Goal: Task Accomplishment & Management: Complete application form

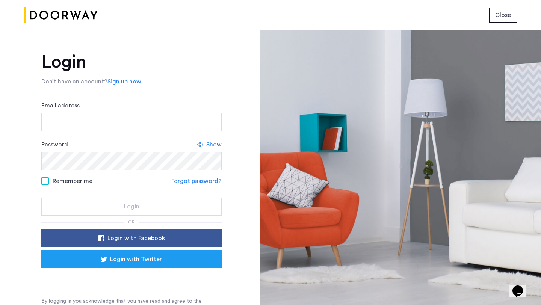
click at [118, 81] on link "Sign up now" at bounding box center [125, 81] width 34 height 9
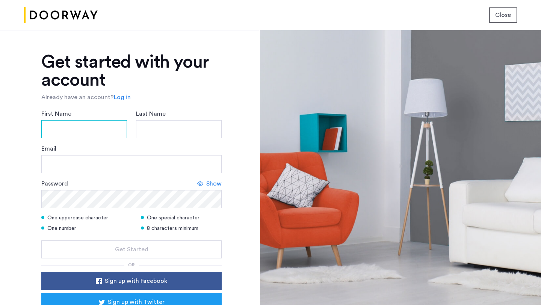
click at [79, 130] on input "First Name" at bounding box center [84, 129] width 86 height 18
type input "***"
click at [212, 122] on input "Last Name" at bounding box center [179, 129] width 86 height 18
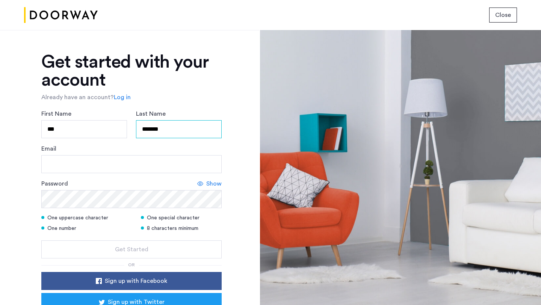
type input "*******"
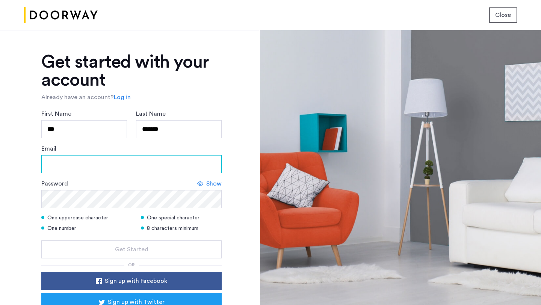
click at [136, 165] on input "Email" at bounding box center [131, 164] width 180 height 18
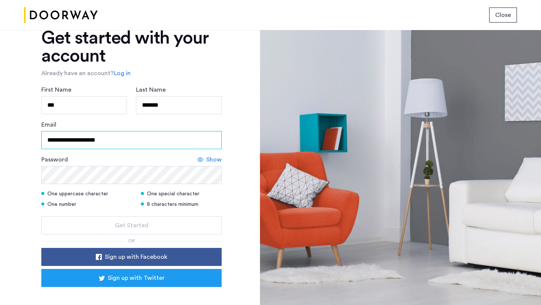
type input "**********"
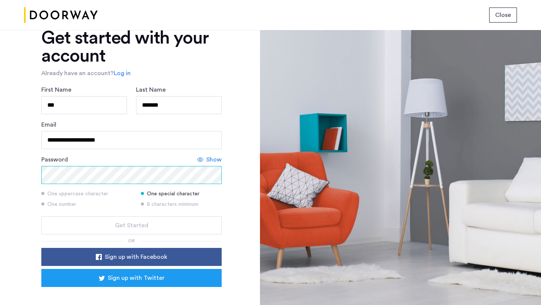
click at [41, 217] on button "Get Started" at bounding box center [131, 226] width 180 height 18
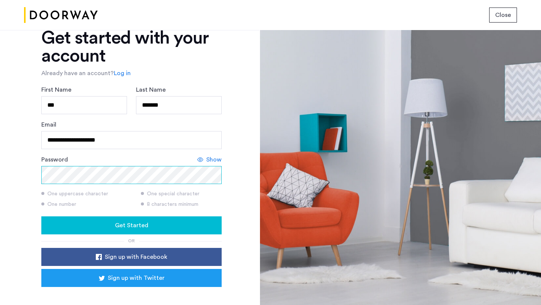
scroll to position [50, 0]
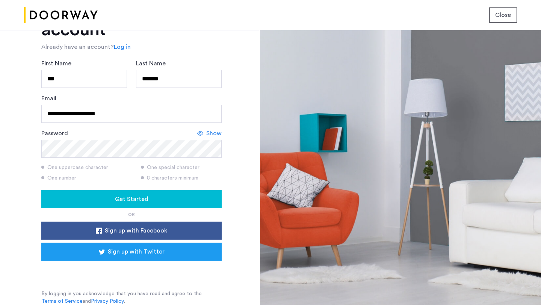
click at [131, 199] on span "Get Started" at bounding box center [131, 199] width 33 height 9
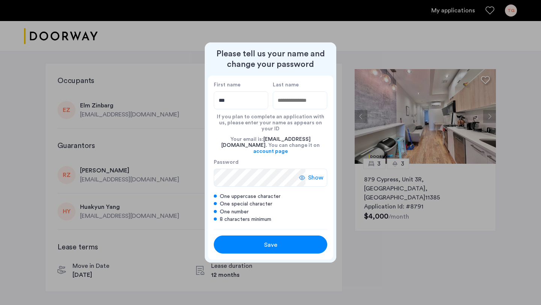
type input "***"
click at [289, 102] on input "Last name" at bounding box center [300, 100] width 55 height 18
type input "*******"
click at [257, 241] on div "Save" at bounding box center [271, 245] width 72 height 9
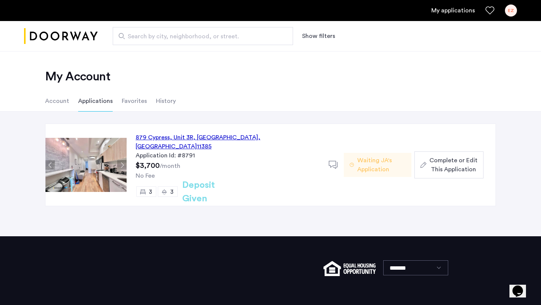
click at [443, 167] on span "Complete or Edit This Application" at bounding box center [454, 165] width 48 height 18
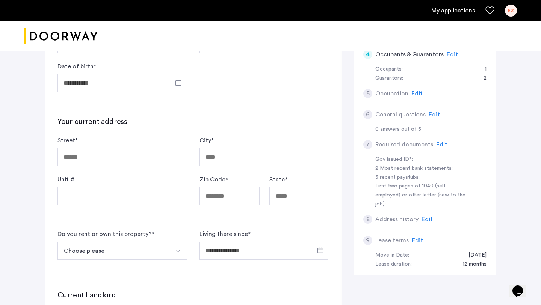
scroll to position [164, 0]
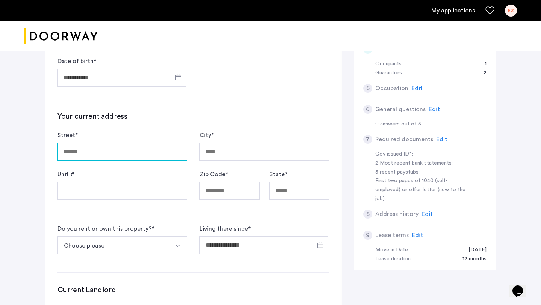
click at [123, 154] on input "Street *" at bounding box center [123, 152] width 130 height 18
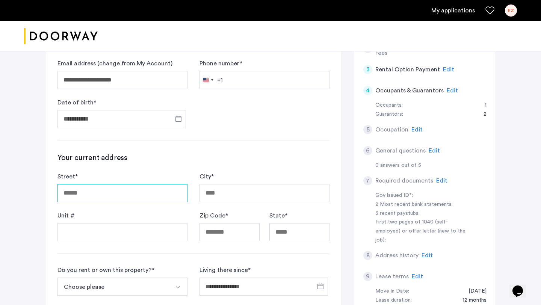
scroll to position [126, 0]
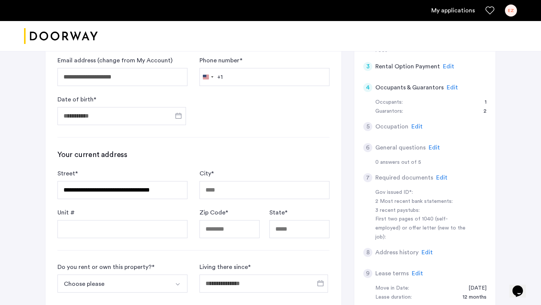
type input "**********"
type input "********"
type input "*****"
type input "**"
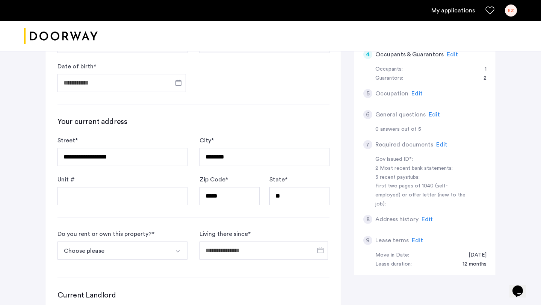
scroll to position [170, 0]
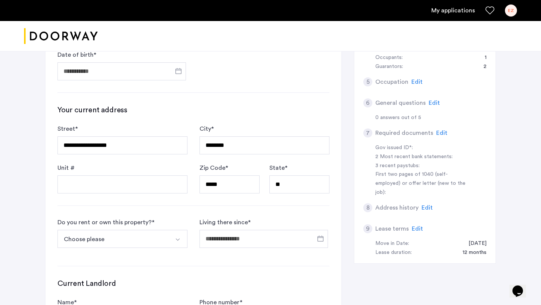
click at [140, 194] on div "**********" at bounding box center [193, 163] width 296 height 455
click at [138, 188] on input "Unit #" at bounding box center [123, 185] width 130 height 18
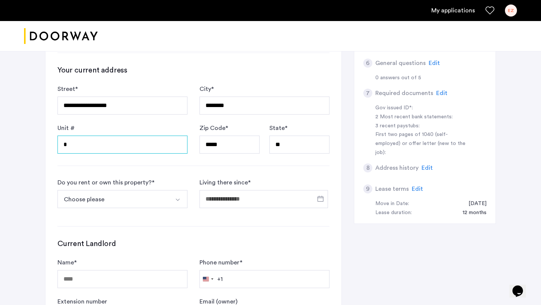
scroll to position [214, 0]
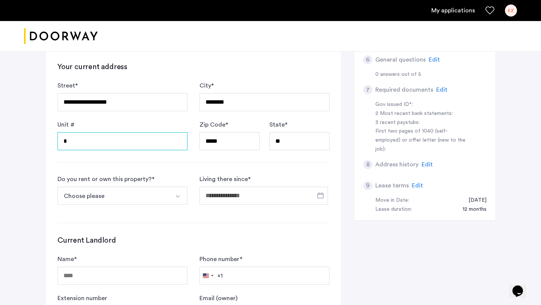
type input "*"
click at [153, 203] on button "Choose please" at bounding box center [114, 196] width 112 height 18
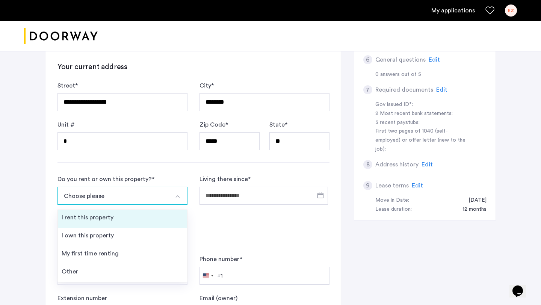
click at [121, 219] on li "I rent this property" at bounding box center [122, 219] width 129 height 18
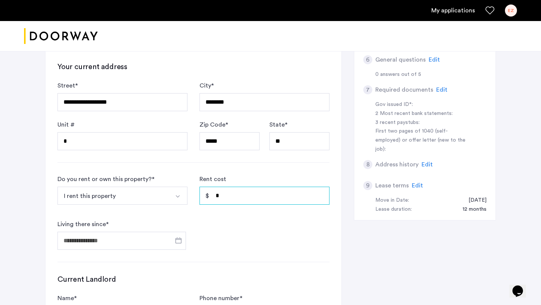
click at [241, 197] on input "*" at bounding box center [265, 196] width 130 height 18
type input "*"
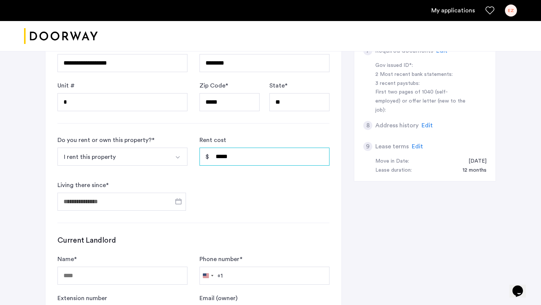
scroll to position [258, 0]
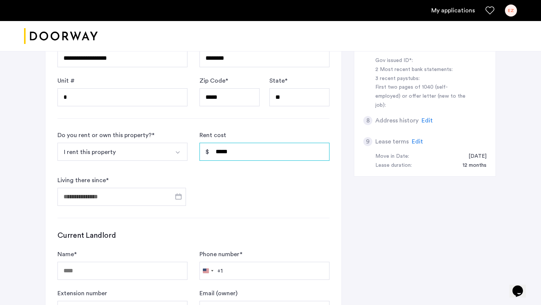
type input "*****"
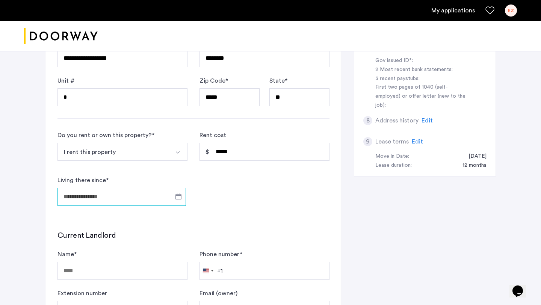
click at [156, 197] on input "Living there since *" at bounding box center [122, 197] width 129 height 18
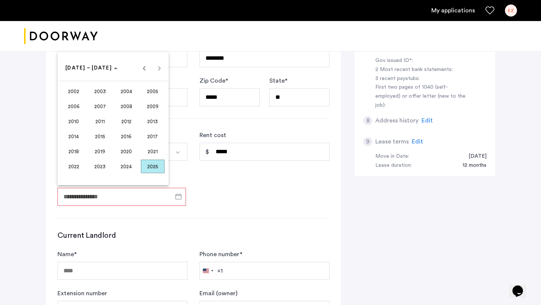
click at [128, 164] on span "2024" at bounding box center [127, 167] width 24 height 14
click at [130, 120] on span "JUL" at bounding box center [127, 122] width 24 height 14
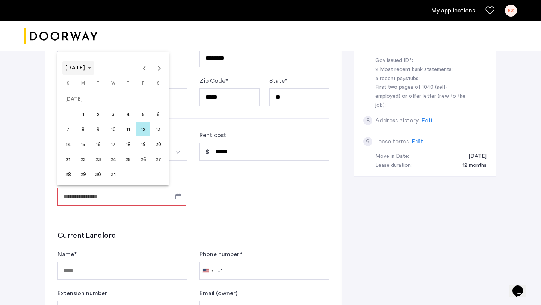
click at [86, 68] on span "JUL 2024" at bounding box center [75, 67] width 20 height 5
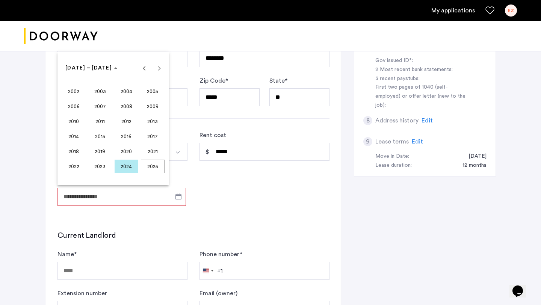
click at [130, 168] on span "2024" at bounding box center [127, 167] width 24 height 14
click at [148, 123] on span "AUG" at bounding box center [153, 122] width 24 height 14
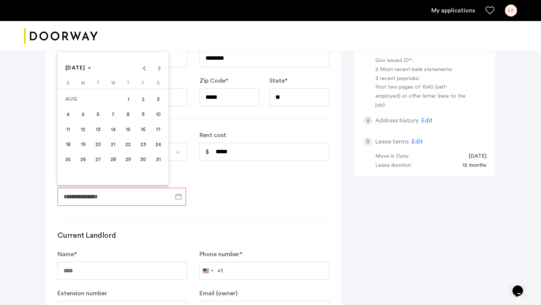
click at [127, 102] on span "1" at bounding box center [128, 99] width 14 height 14
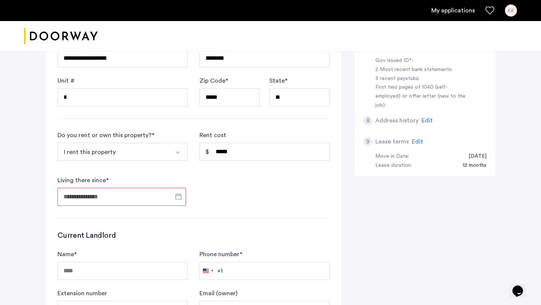
type input "**********"
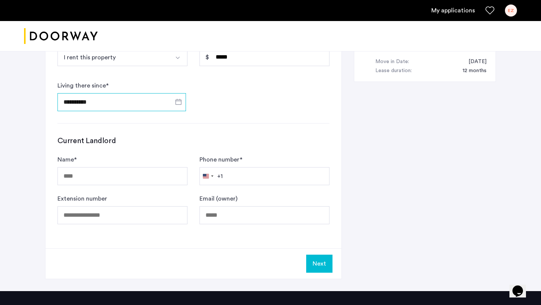
scroll to position [353, 0]
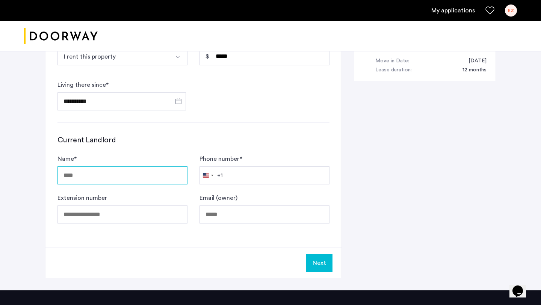
click at [136, 171] on input "Name *" at bounding box center [123, 176] width 130 height 18
type input "**********"
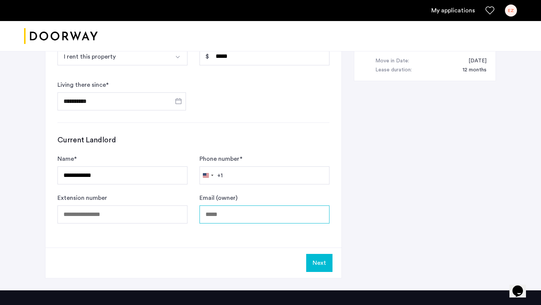
click at [250, 217] on input "Email (owner)" at bounding box center [265, 215] width 130 height 18
type input "**********"
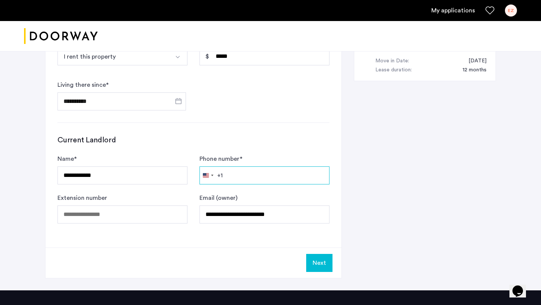
click at [242, 181] on input "Phone number *" at bounding box center [265, 176] width 130 height 18
type input "**********"
click at [316, 262] on button "Next" at bounding box center [319, 263] width 26 height 18
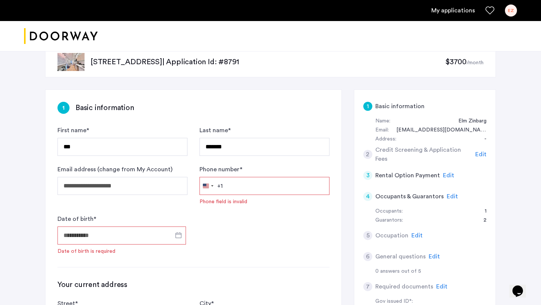
scroll to position [15, 0]
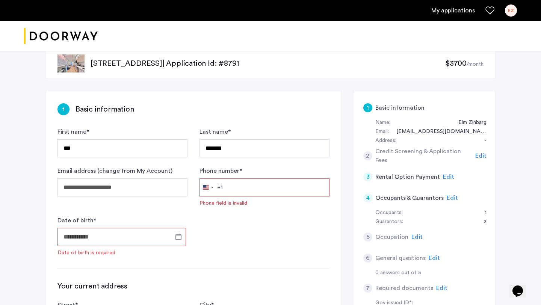
click at [237, 189] on input "Phone number *" at bounding box center [265, 188] width 130 height 18
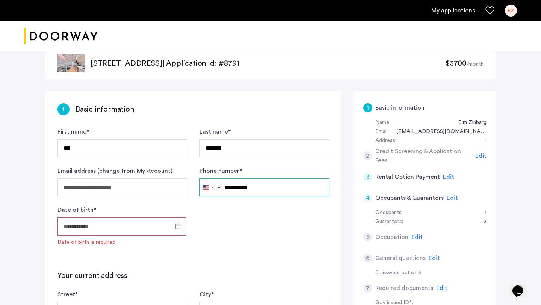
type input "**********"
click at [139, 224] on input "Date of birth *" at bounding box center [122, 227] width 129 height 18
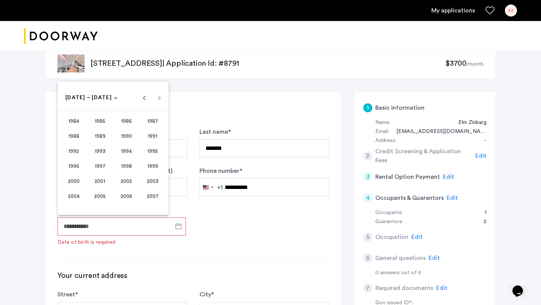
click at [151, 169] on span "1999" at bounding box center [153, 166] width 24 height 14
click at [155, 168] on span "DEC" at bounding box center [153, 166] width 24 height 14
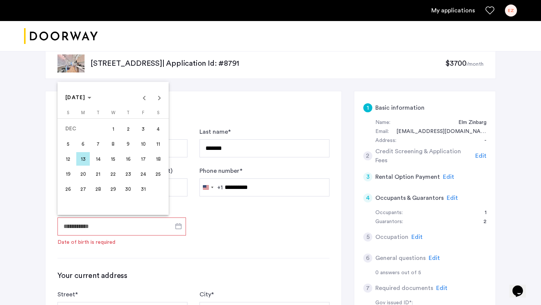
click at [67, 189] on span "26" at bounding box center [68, 189] width 14 height 14
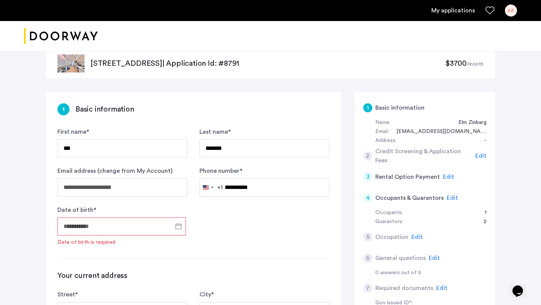
type input "**********"
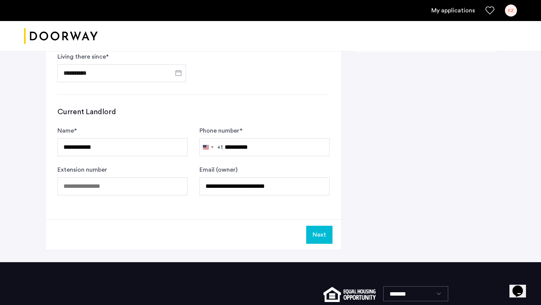
scroll to position [448, 0]
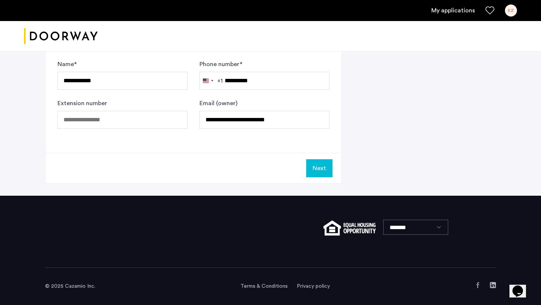
click at [322, 171] on button "Next" at bounding box center [319, 168] width 26 height 18
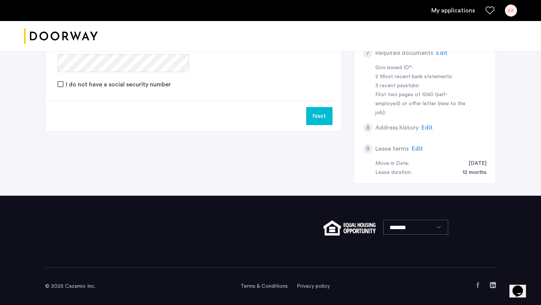
scroll to position [0, 0]
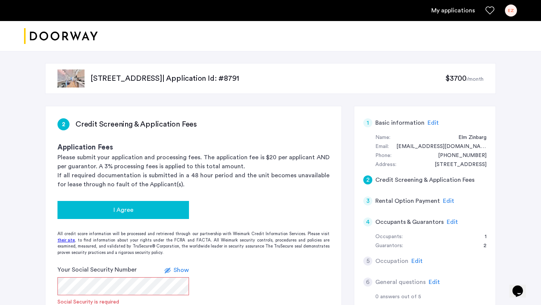
click at [128, 211] on span "I Agree" at bounding box center [124, 210] width 20 height 9
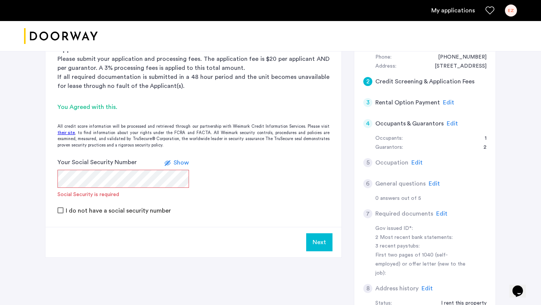
scroll to position [100, 0]
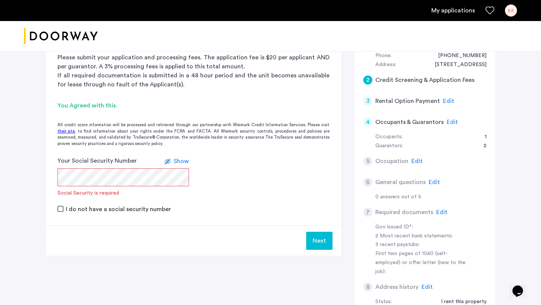
click at [224, 175] on form "Your Social Security Number Show Social Security is required I do not have a so…" at bounding box center [193, 184] width 296 height 57
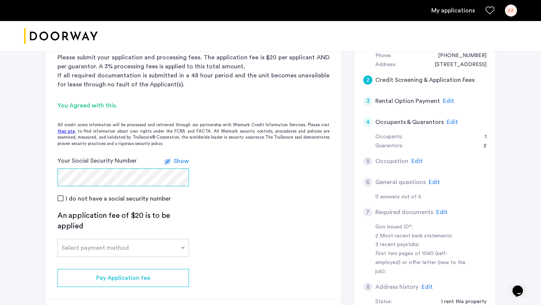
scroll to position [127, 0]
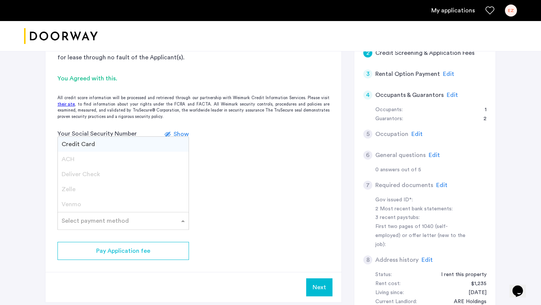
click at [111, 219] on input "text" at bounding box center [116, 219] width 108 height 5
click at [72, 189] on span "Zelle" at bounding box center [69, 189] width 14 height 6
click at [73, 190] on span "Zelle" at bounding box center [69, 189] width 14 height 6
click at [103, 145] on div "Credit Card" at bounding box center [123, 144] width 131 height 15
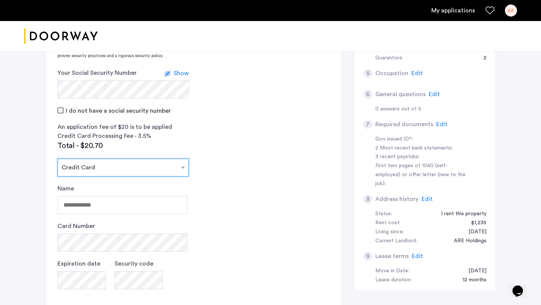
scroll to position [189, 0]
click at [116, 206] on input "Name" at bounding box center [123, 205] width 130 height 18
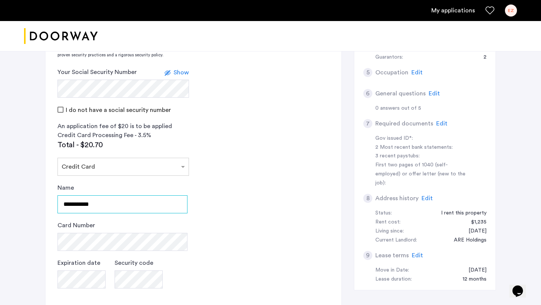
type input "**********"
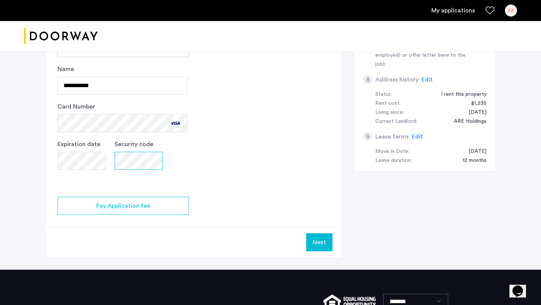
scroll to position [316, 0]
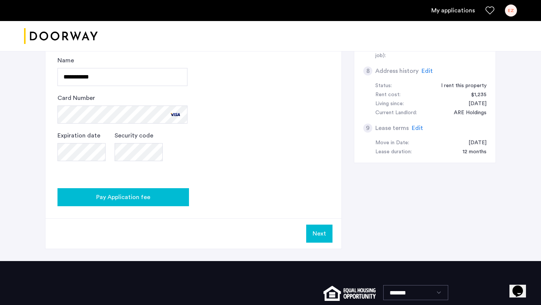
click at [123, 190] on button "Pay Application fee" at bounding box center [124, 197] width 132 height 18
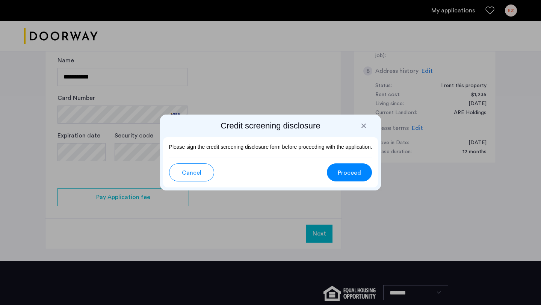
click at [353, 175] on span "Proceed" at bounding box center [349, 172] width 23 height 9
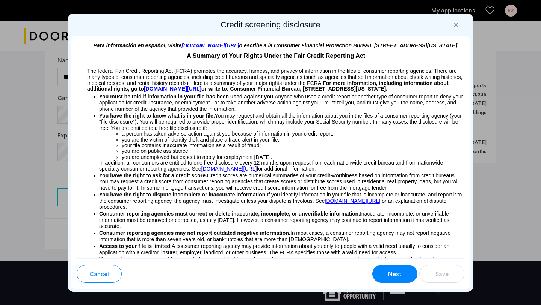
click at [391, 281] on button "Next" at bounding box center [395, 274] width 45 height 18
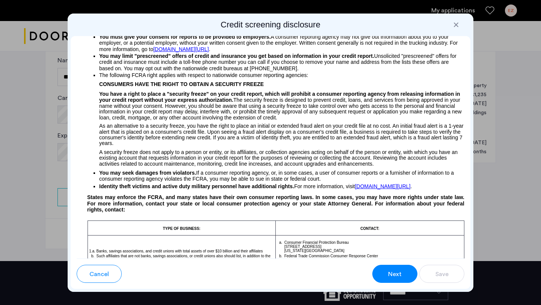
click at [391, 281] on button "Next" at bounding box center [395, 274] width 45 height 18
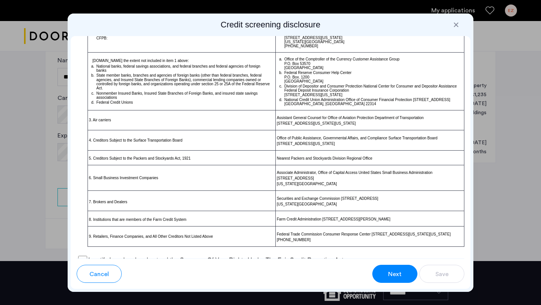
click at [391, 281] on button "Next" at bounding box center [395, 274] width 45 height 18
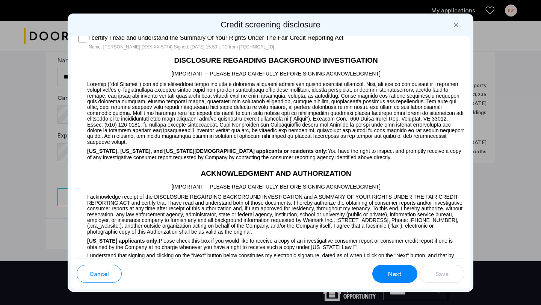
click at [400, 271] on span "Next" at bounding box center [395, 274] width 14 height 9
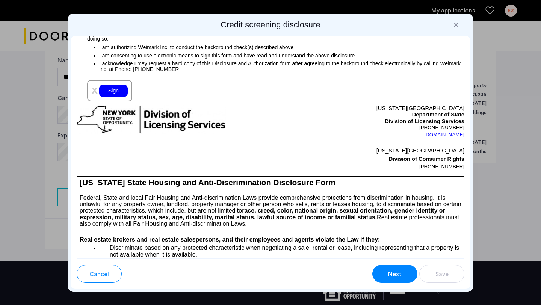
click at [116, 92] on div "Sign" at bounding box center [113, 91] width 29 height 12
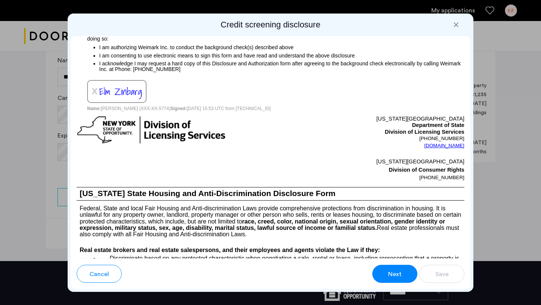
click at [389, 276] on span "Next" at bounding box center [395, 274] width 14 height 9
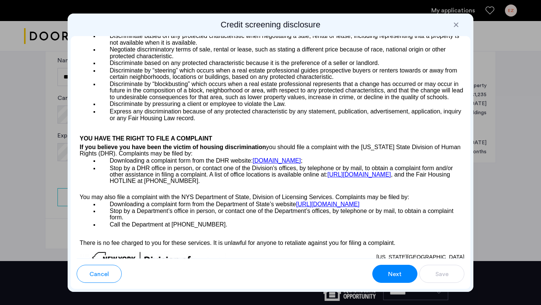
click at [389, 276] on span "Next" at bounding box center [395, 274] width 14 height 9
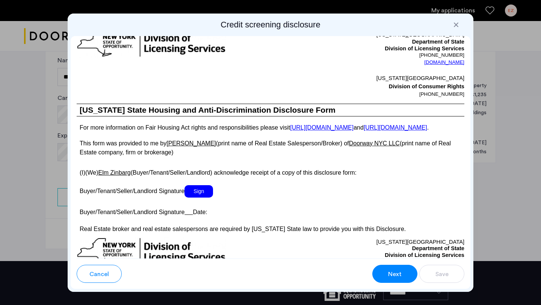
click at [200, 198] on span "Sign" at bounding box center [199, 191] width 29 height 12
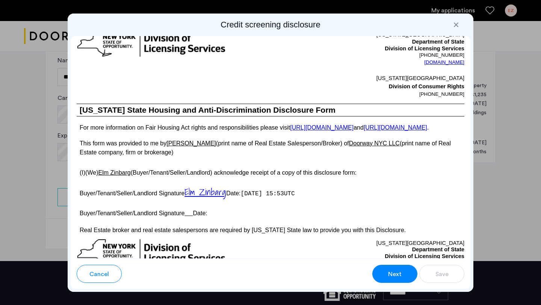
click at [397, 270] on span "Next" at bounding box center [395, 274] width 14 height 9
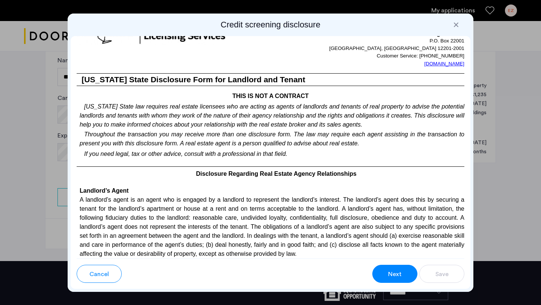
click at [397, 270] on span "Next" at bounding box center [395, 274] width 14 height 9
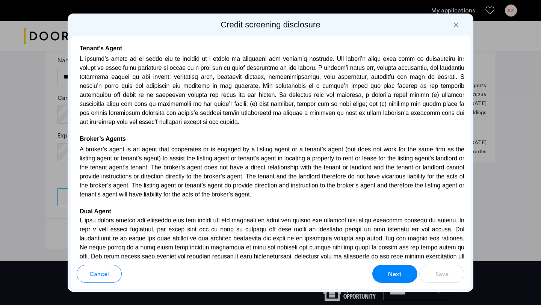
click at [397, 270] on span "Next" at bounding box center [395, 274] width 14 height 9
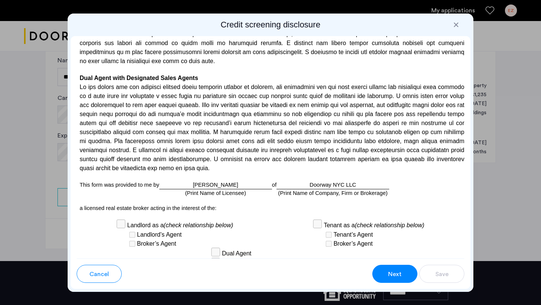
click at [397, 270] on span "Next" at bounding box center [395, 274] width 14 height 9
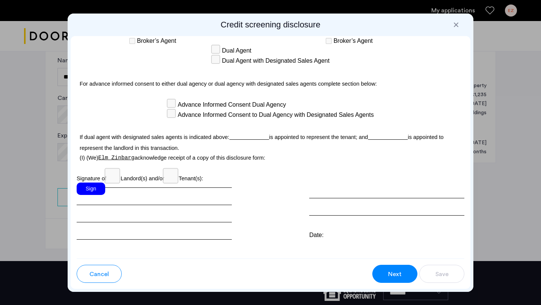
click at [88, 183] on div "Sign" at bounding box center [91, 189] width 29 height 12
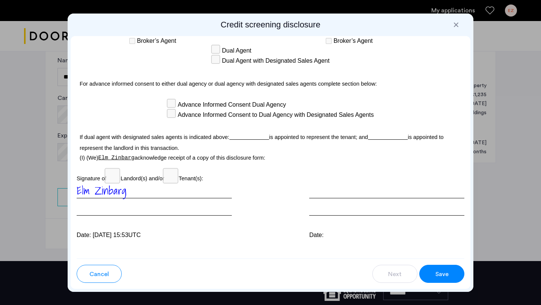
click at [442, 278] on span "Save" at bounding box center [442, 274] width 13 height 9
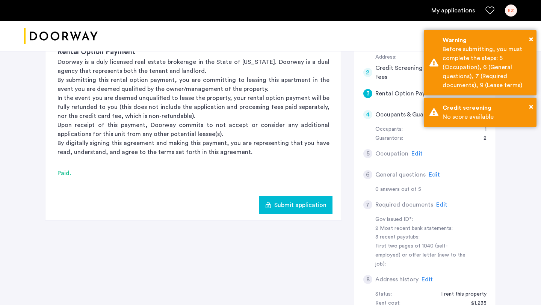
scroll to position [108, 0]
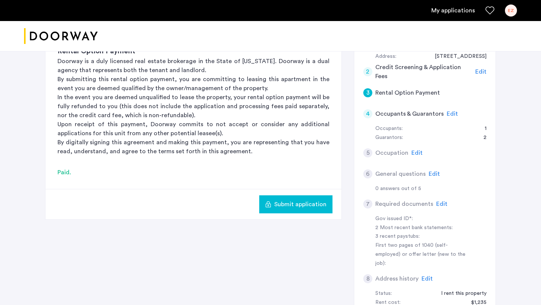
click at [312, 208] on span "Submit application" at bounding box center [300, 204] width 52 height 9
click at [448, 114] on span "Edit" at bounding box center [452, 114] width 11 height 6
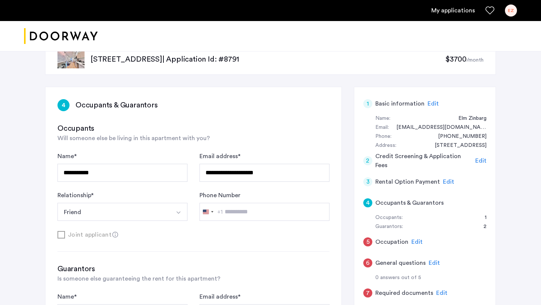
scroll to position [0, 0]
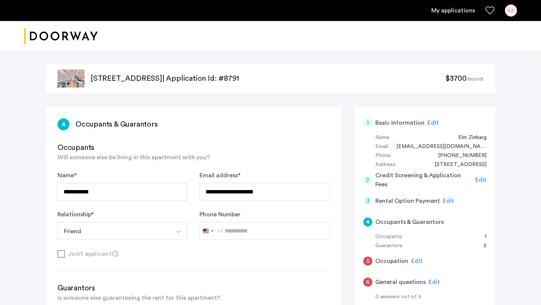
click at [393, 221] on h5 "Occupants & Guarantors" at bounding box center [410, 222] width 68 height 9
click at [414, 261] on span "Edit" at bounding box center [417, 261] width 11 height 6
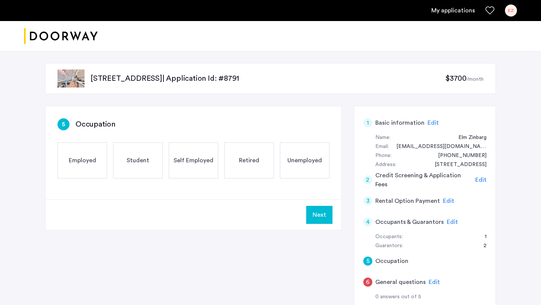
click at [79, 168] on div "Employed" at bounding box center [83, 160] width 50 height 36
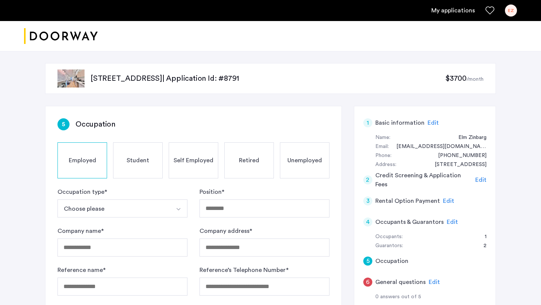
click at [451, 221] on span "Edit" at bounding box center [452, 222] width 11 height 6
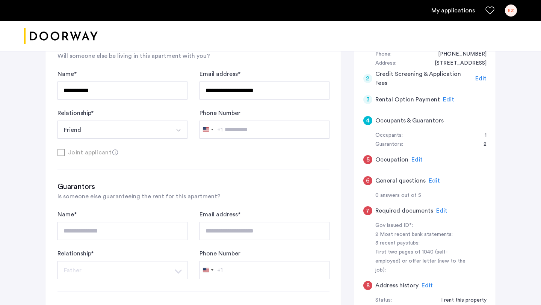
scroll to position [106, 0]
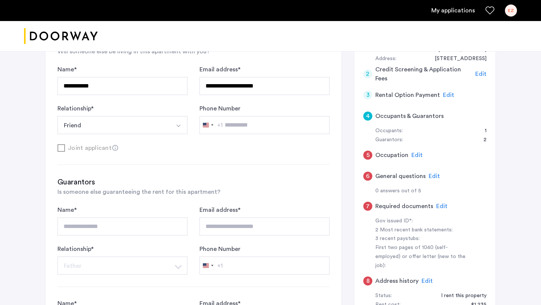
click at [418, 158] on span "Edit" at bounding box center [417, 155] width 11 height 6
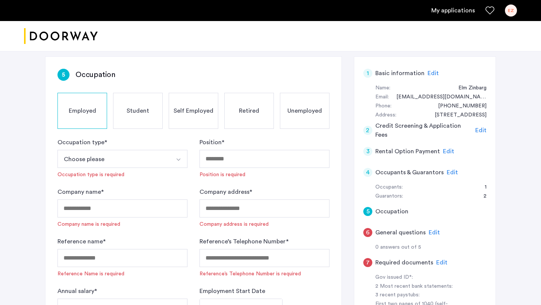
scroll to position [48, 0]
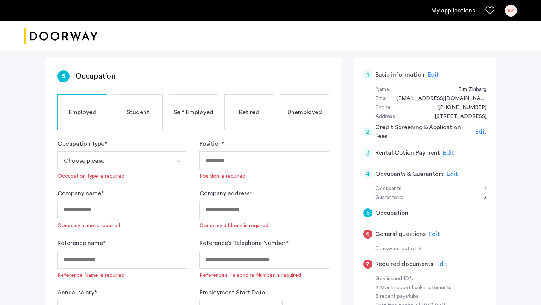
click at [155, 158] on button "Choose please" at bounding box center [114, 161] width 112 height 18
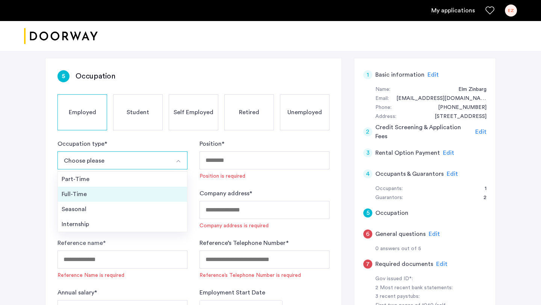
click at [119, 198] on div "Full-Time" at bounding box center [123, 194] width 122 height 9
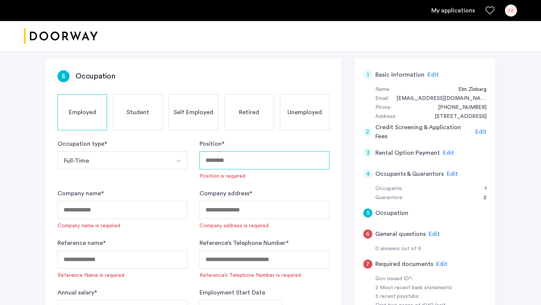
click at [261, 164] on input "Position *" at bounding box center [265, 161] width 130 height 18
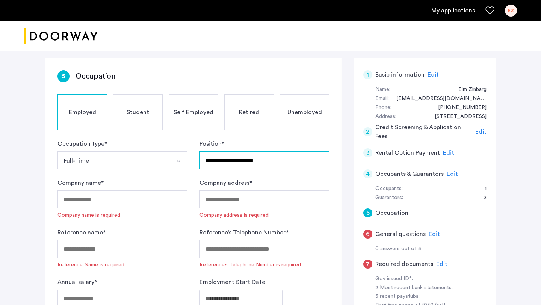
type input "**********"
click at [142, 195] on input "Company name *" at bounding box center [123, 200] width 130 height 18
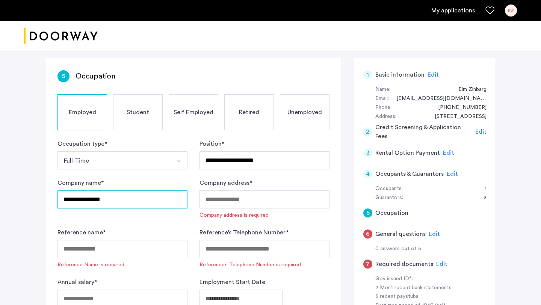
type input "**********"
click at [232, 202] on input "Company address *" at bounding box center [265, 200] width 130 height 18
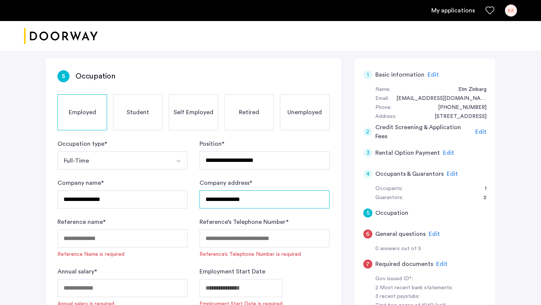
type input "**********"
click at [135, 241] on input "Reference name *" at bounding box center [123, 239] width 130 height 18
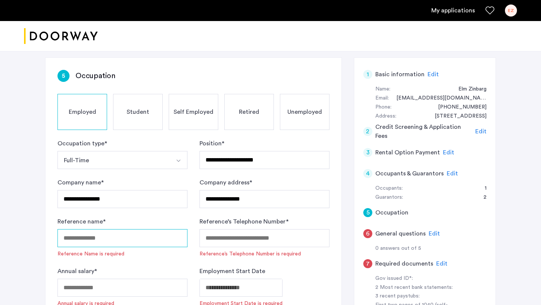
scroll to position [91, 0]
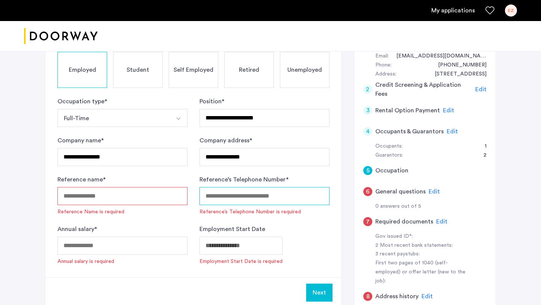
click at [271, 199] on input "Reference’s Telephone Number *" at bounding box center [265, 196] width 130 height 18
type input "**********"
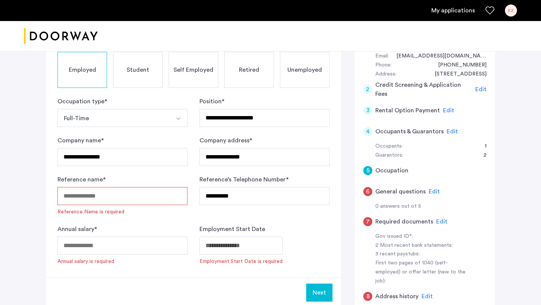
click at [140, 197] on input "Reference name *" at bounding box center [123, 196] width 130 height 18
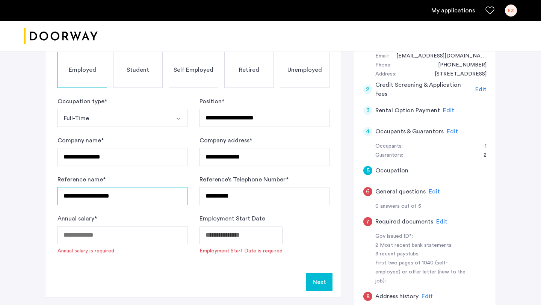
type input "**********"
click at [104, 243] on input "Annual salary *" at bounding box center [123, 235] width 130 height 18
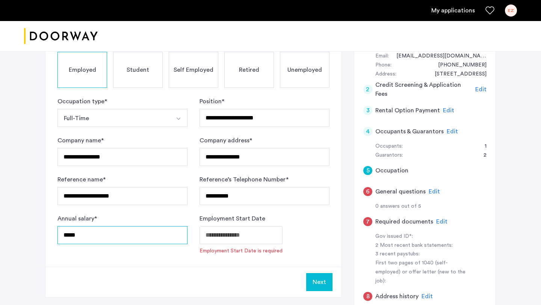
type input "*****"
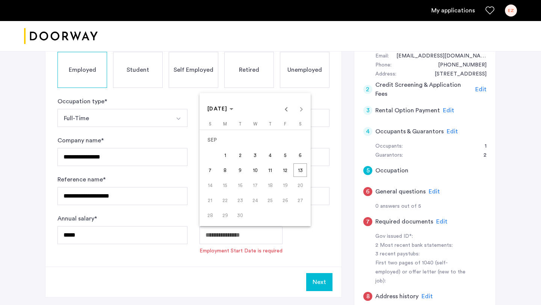
click at [249, 215] on body "**********" at bounding box center [270, 61] width 541 height 305
click at [291, 109] on span "Previous month" at bounding box center [286, 109] width 15 height 15
click at [289, 109] on span "Previous month" at bounding box center [286, 109] width 15 height 15
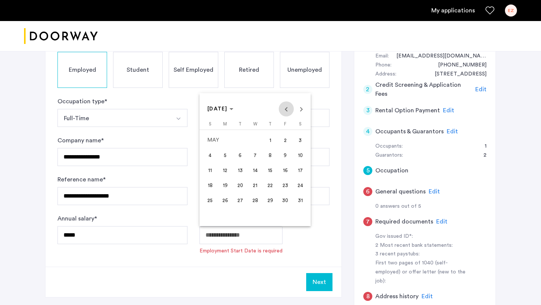
click at [287, 111] on span "Previous month" at bounding box center [286, 109] width 15 height 15
click at [267, 202] on span "27" at bounding box center [271, 201] width 14 height 14
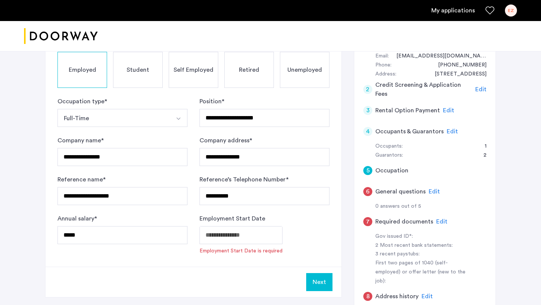
type input "**********"
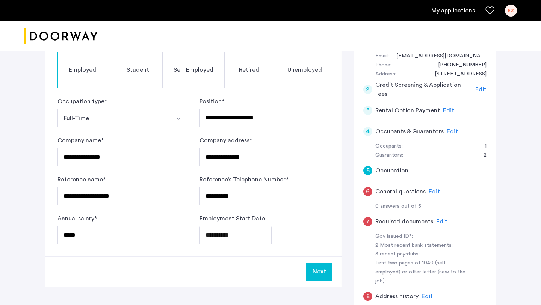
click at [317, 273] on button "Next" at bounding box center [319, 272] width 26 height 18
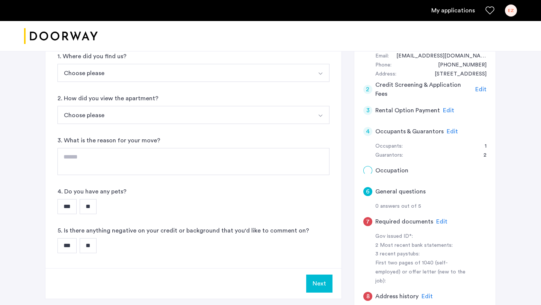
scroll to position [0, 0]
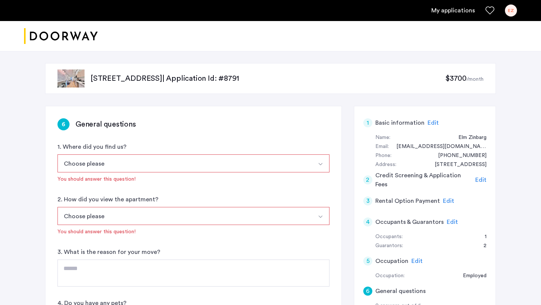
click at [172, 168] on button "Choose please" at bounding box center [185, 164] width 255 height 18
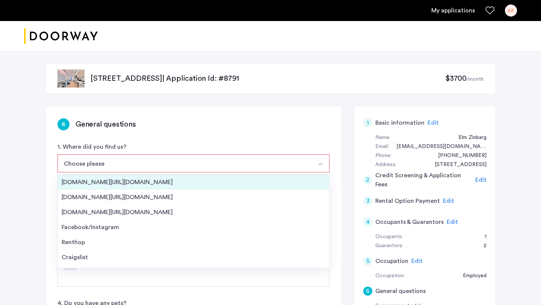
click at [146, 183] on div "Streeteasy.com/Zillow.com" at bounding box center [194, 182] width 264 height 9
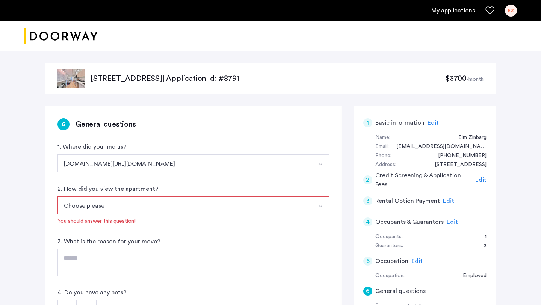
click at [148, 207] on button "Choose please" at bounding box center [185, 206] width 255 height 18
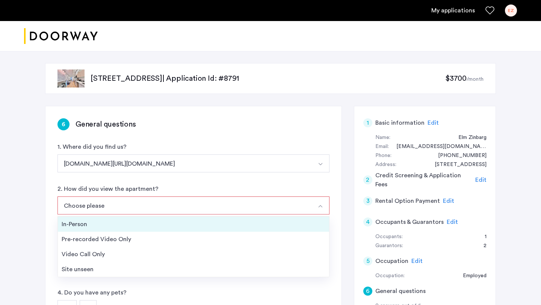
click at [136, 223] on div "In-Person" at bounding box center [194, 224] width 264 height 9
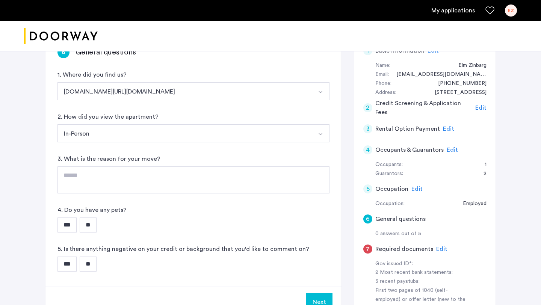
scroll to position [73, 0]
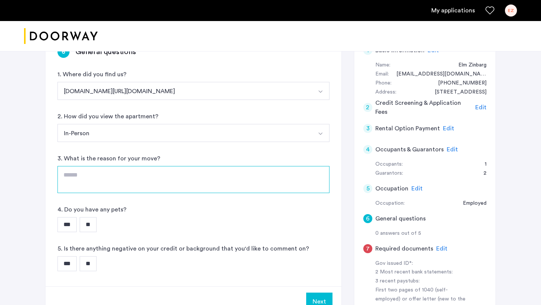
click at [127, 179] on textarea at bounding box center [194, 179] width 272 height 27
type textarea "**********"
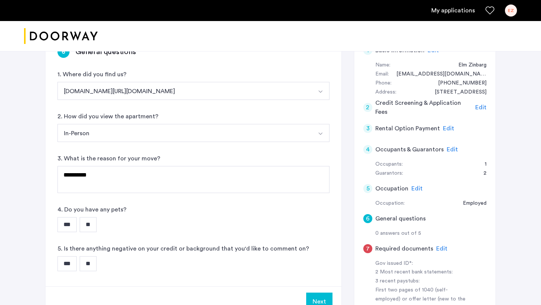
click at [69, 230] on input "***" at bounding box center [67, 224] width 19 height 15
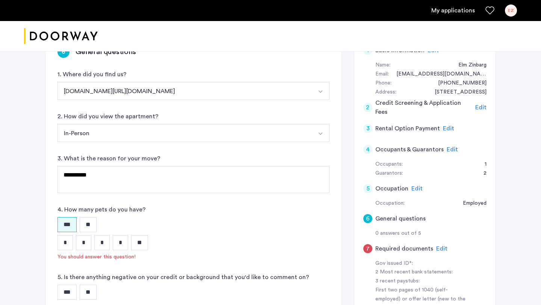
click at [63, 243] on input "*" at bounding box center [65, 242] width 15 height 15
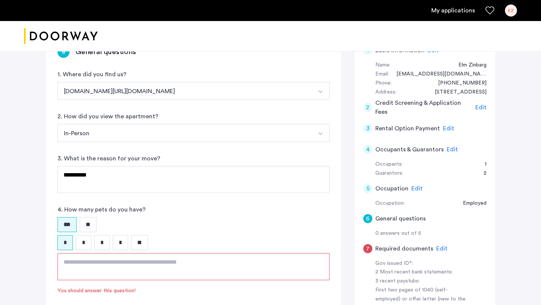
scroll to position [112, 0]
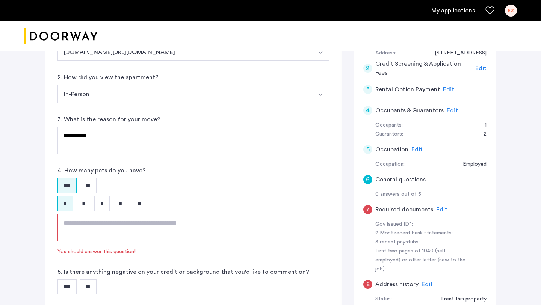
click at [83, 231] on textarea at bounding box center [194, 227] width 272 height 27
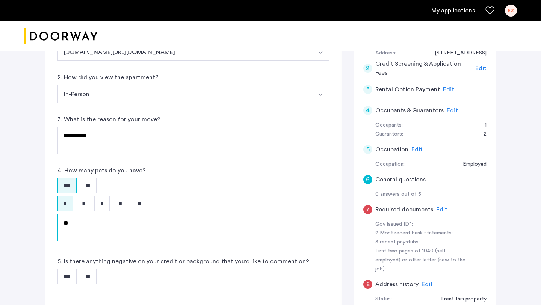
type textarea "*"
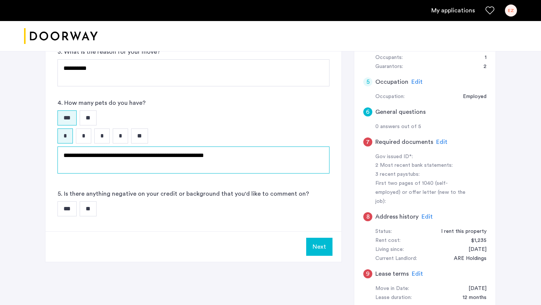
scroll to position [186, 0]
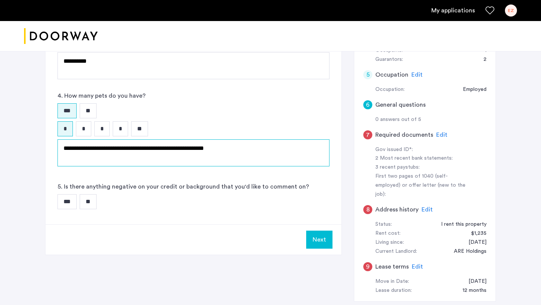
type textarea "**********"
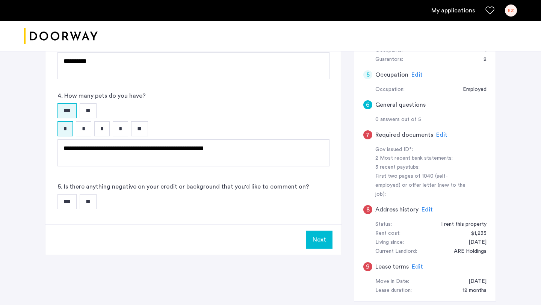
click at [92, 203] on input "**" at bounding box center [88, 201] width 17 height 15
click at [319, 241] on button "Next" at bounding box center [319, 240] width 26 height 18
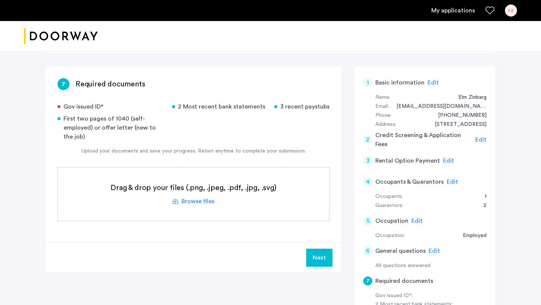
scroll to position [41, 0]
click at [206, 187] on label at bounding box center [193, 193] width 271 height 53
click at [0, 0] on input "file" at bounding box center [0, 0] width 0 height 0
click at [160, 193] on label at bounding box center [193, 193] width 271 height 53
click at [0, 0] on input "file" at bounding box center [0, 0] width 0 height 0
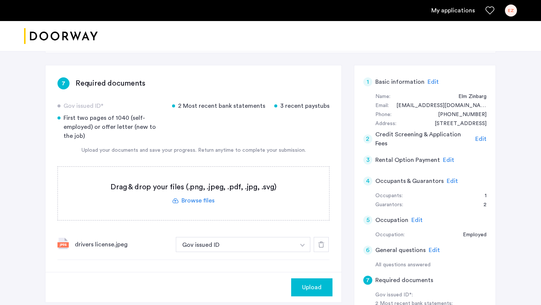
click at [233, 189] on label at bounding box center [193, 193] width 271 height 53
click at [0, 0] on input "file" at bounding box center [0, 0] width 0 height 0
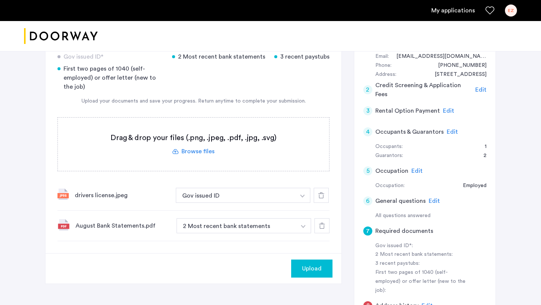
click at [234, 153] on label at bounding box center [193, 144] width 271 height 53
click at [0, 0] on input "file" at bounding box center [0, 0] width 0 height 0
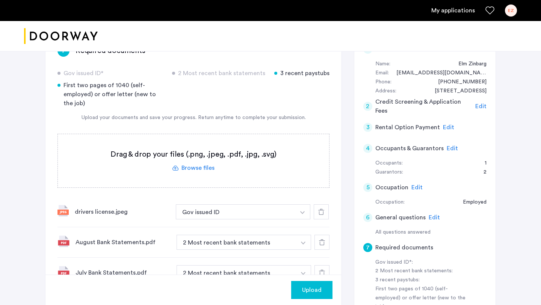
scroll to position [93, 0]
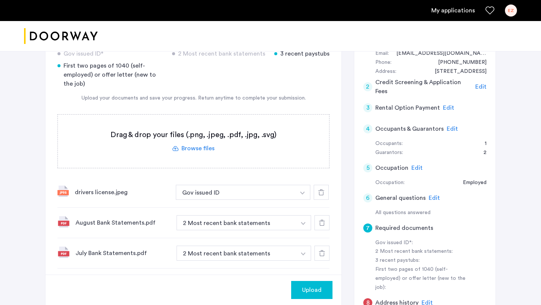
click at [223, 153] on label at bounding box center [193, 141] width 271 height 53
click at [0, 0] on input "file" at bounding box center [0, 0] width 0 height 0
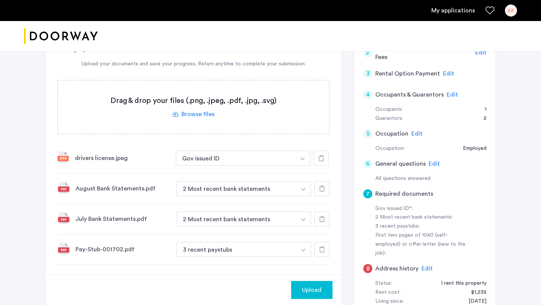
scroll to position [127, 0]
click at [196, 118] on label at bounding box center [193, 107] width 271 height 53
click at [0, 0] on input "file" at bounding box center [0, 0] width 0 height 0
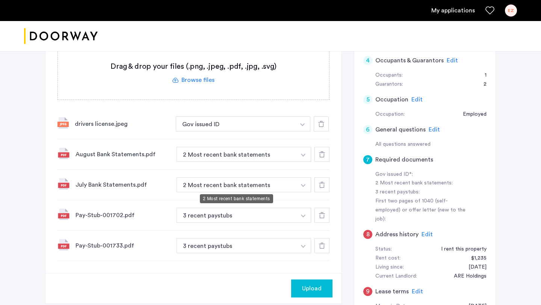
scroll to position [161, 0]
click at [199, 86] on label at bounding box center [193, 73] width 271 height 53
click at [0, 0] on input "file" at bounding box center [0, 0] width 0 height 0
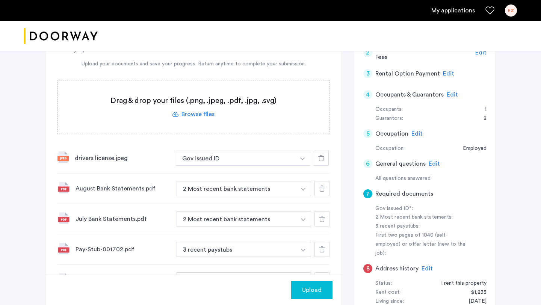
scroll to position [129, 0]
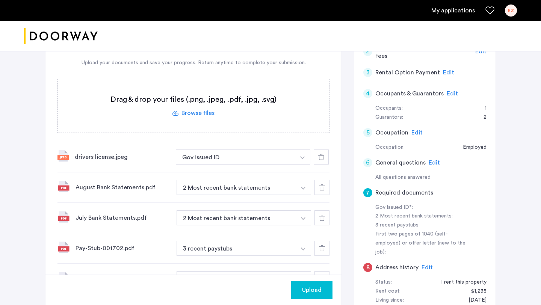
click at [202, 120] on label at bounding box center [193, 105] width 271 height 53
click at [0, 0] on input "file" at bounding box center [0, 0] width 0 height 0
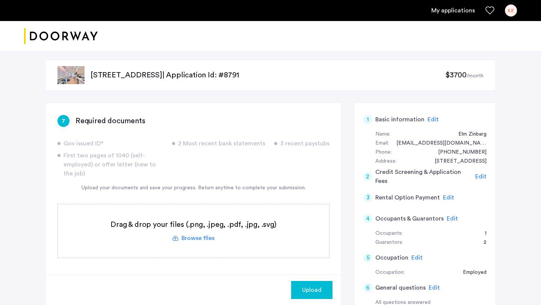
scroll to position [0, 0]
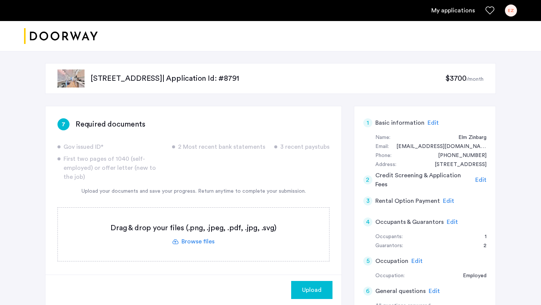
click at [312, 286] on span "Upload" at bounding box center [312, 290] width 20 height 9
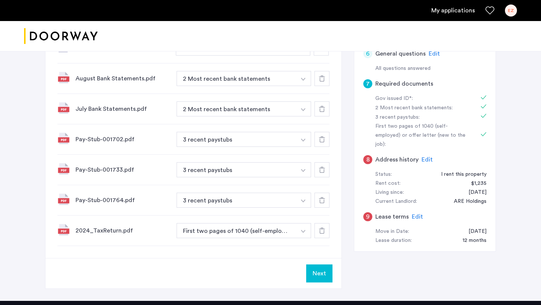
scroll to position [343, 0]
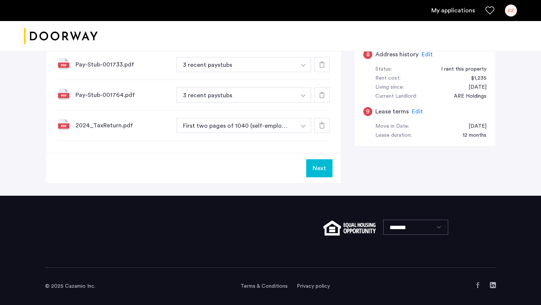
click at [316, 166] on button "Next" at bounding box center [319, 168] width 26 height 18
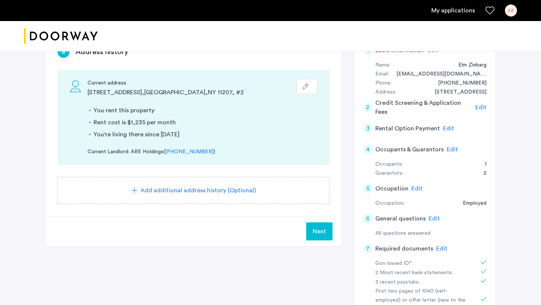
scroll to position [73, 0]
click at [315, 226] on span "Next" at bounding box center [320, 230] width 14 height 9
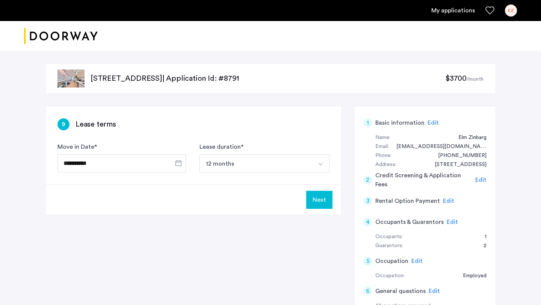
click at [325, 196] on button "Next" at bounding box center [319, 200] width 26 height 18
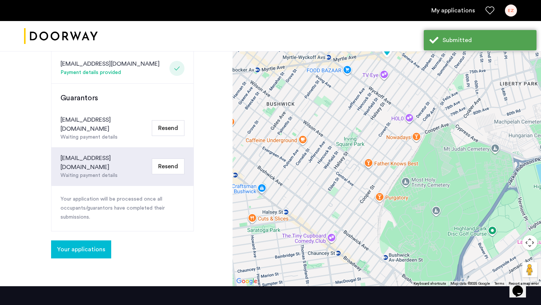
scroll to position [216, 0]
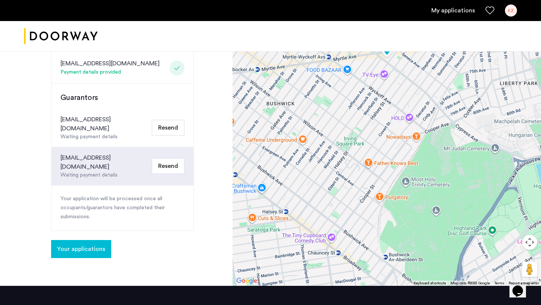
click at [171, 120] on button "Resend" at bounding box center [168, 128] width 33 height 16
click at [174, 120] on button "Resend" at bounding box center [168, 128] width 33 height 16
click at [200, 113] on div "Congratulations Thank you for submitting your application. A representative wil…" at bounding box center [116, 60] width 233 height 451
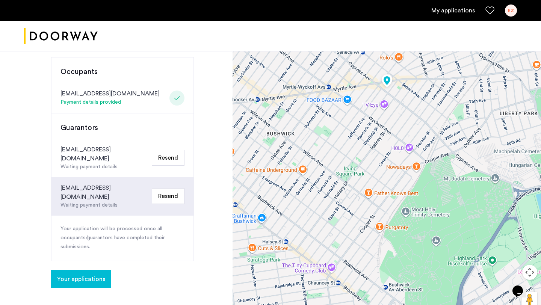
scroll to position [171, 0]
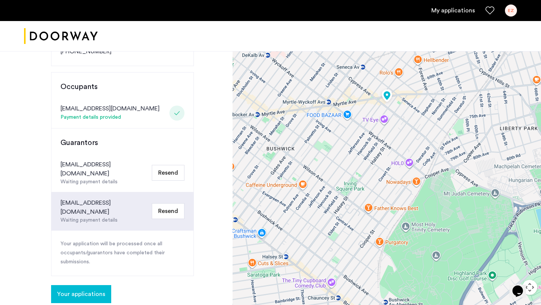
click at [177, 165] on button "Resend" at bounding box center [168, 173] width 33 height 16
click at [97, 290] on span "Your applications" at bounding box center [81, 294] width 48 height 9
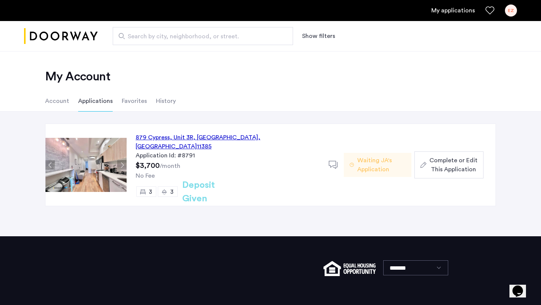
click at [216, 138] on span ", NY" at bounding box center [198, 142] width 125 height 15
click at [440, 164] on span "Complete or Edit This Application" at bounding box center [454, 165] width 48 height 18
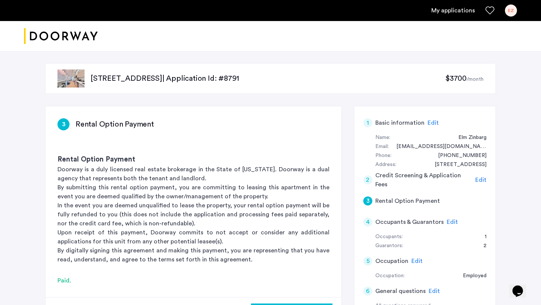
click at [447, 11] on link "My applications" at bounding box center [454, 10] width 44 height 9
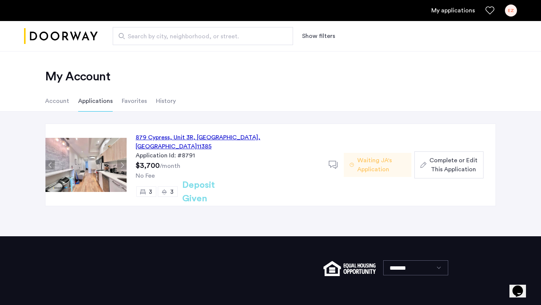
click at [55, 104] on li "Account" at bounding box center [57, 101] width 24 height 21
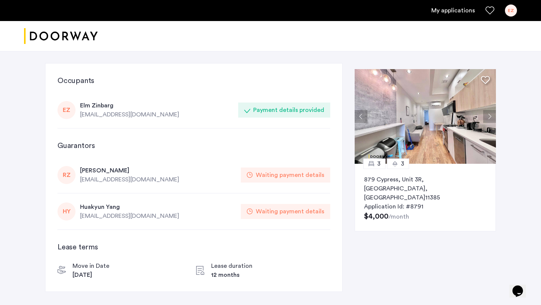
click at [461, 12] on link "My applications" at bounding box center [454, 10] width 44 height 9
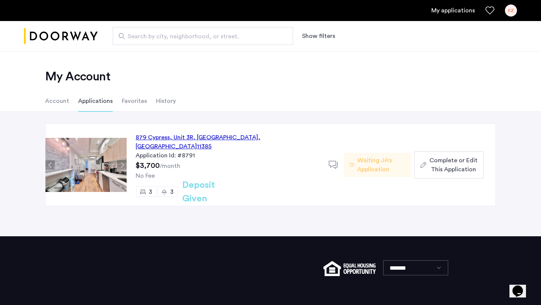
click at [524, 11] on div "My applications EZ" at bounding box center [270, 10] width 541 height 21
click at [512, 11] on div "EZ" at bounding box center [511, 11] width 12 height 12
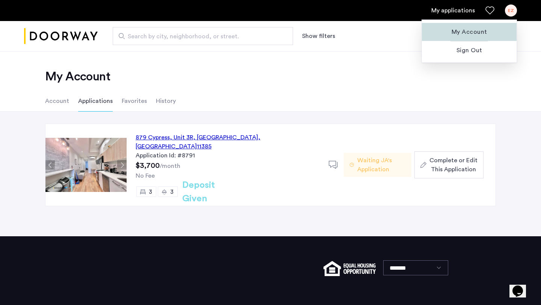
click at [489, 29] on span "My Account" at bounding box center [469, 31] width 83 height 9
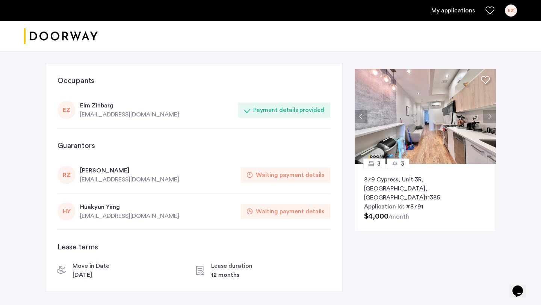
click at [99, 171] on div "Richard Zinbarg" at bounding box center [158, 170] width 156 height 9
click at [267, 180] on div "Waiting payment details" at bounding box center [285, 175] width 89 height 15
click at [265, 180] on div "Waiting payment details" at bounding box center [285, 175] width 89 height 15
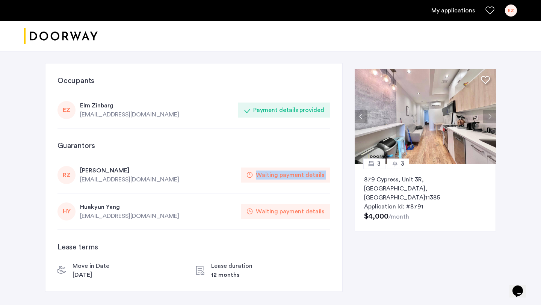
click at [265, 180] on div "Waiting payment details" at bounding box center [285, 175] width 89 height 15
